Goal: Information Seeking & Learning: Find specific fact

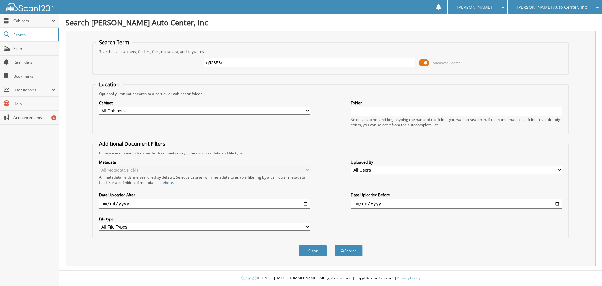
type input "g52858r"
click at [334, 244] on button "Search" at bounding box center [348, 250] width 28 height 12
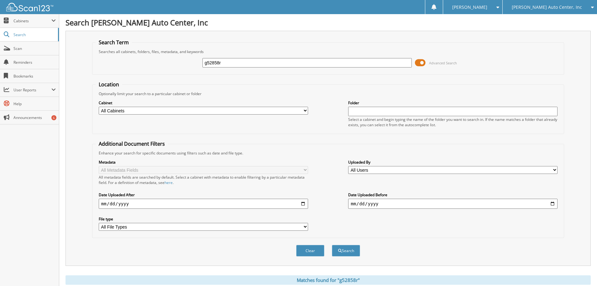
click at [422, 62] on span at bounding box center [420, 62] width 11 height 9
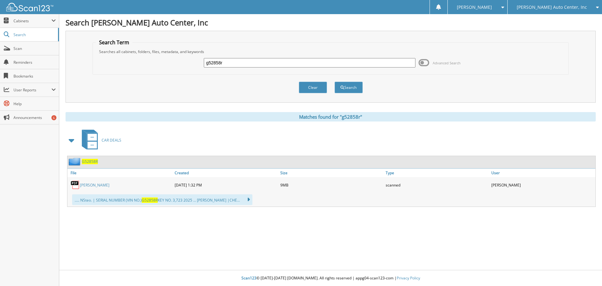
click at [88, 186] on link "[PERSON_NAME]" at bounding box center [94, 184] width 29 height 5
click at [231, 63] on input "g52858r" at bounding box center [309, 62] width 211 height 9
type input "g"
click at [553, 6] on span "[PERSON_NAME] Auto Center, Inc" at bounding box center [551, 7] width 70 height 4
click at [549, 21] on link "H.G.F, Inc ( [PERSON_NAME] )" at bounding box center [554, 19] width 94 height 11
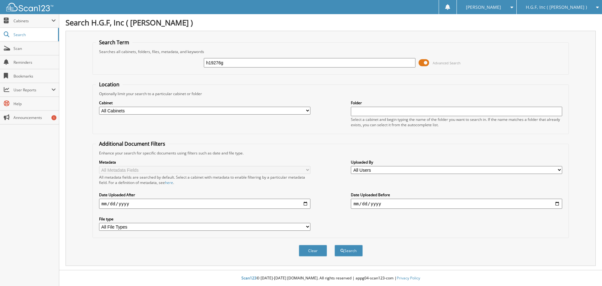
type input "h19276g"
click at [334, 244] on button "Search" at bounding box center [348, 250] width 28 height 12
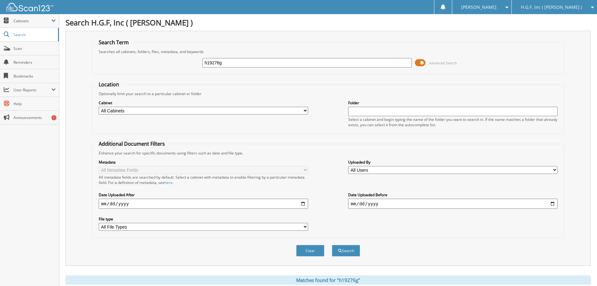
click at [419, 60] on span at bounding box center [420, 62] width 11 height 9
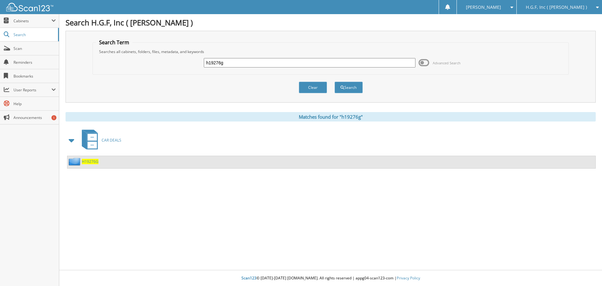
click at [92, 162] on span "H19276G" at bounding box center [90, 161] width 17 height 5
